Goal: Communication & Community: Ask a question

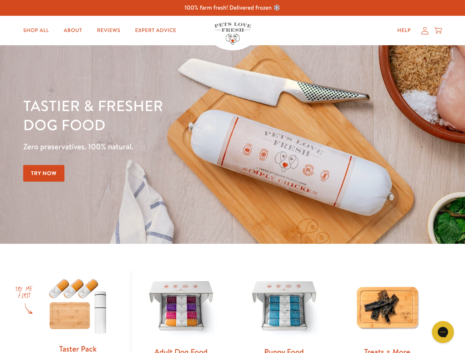
click at [232, 177] on div "Tastier & fresher dog food Zero preservatives. 100% natural. Try Now" at bounding box center [162, 144] width 279 height 97
